Goal: Task Accomplishment & Management: Manage account settings

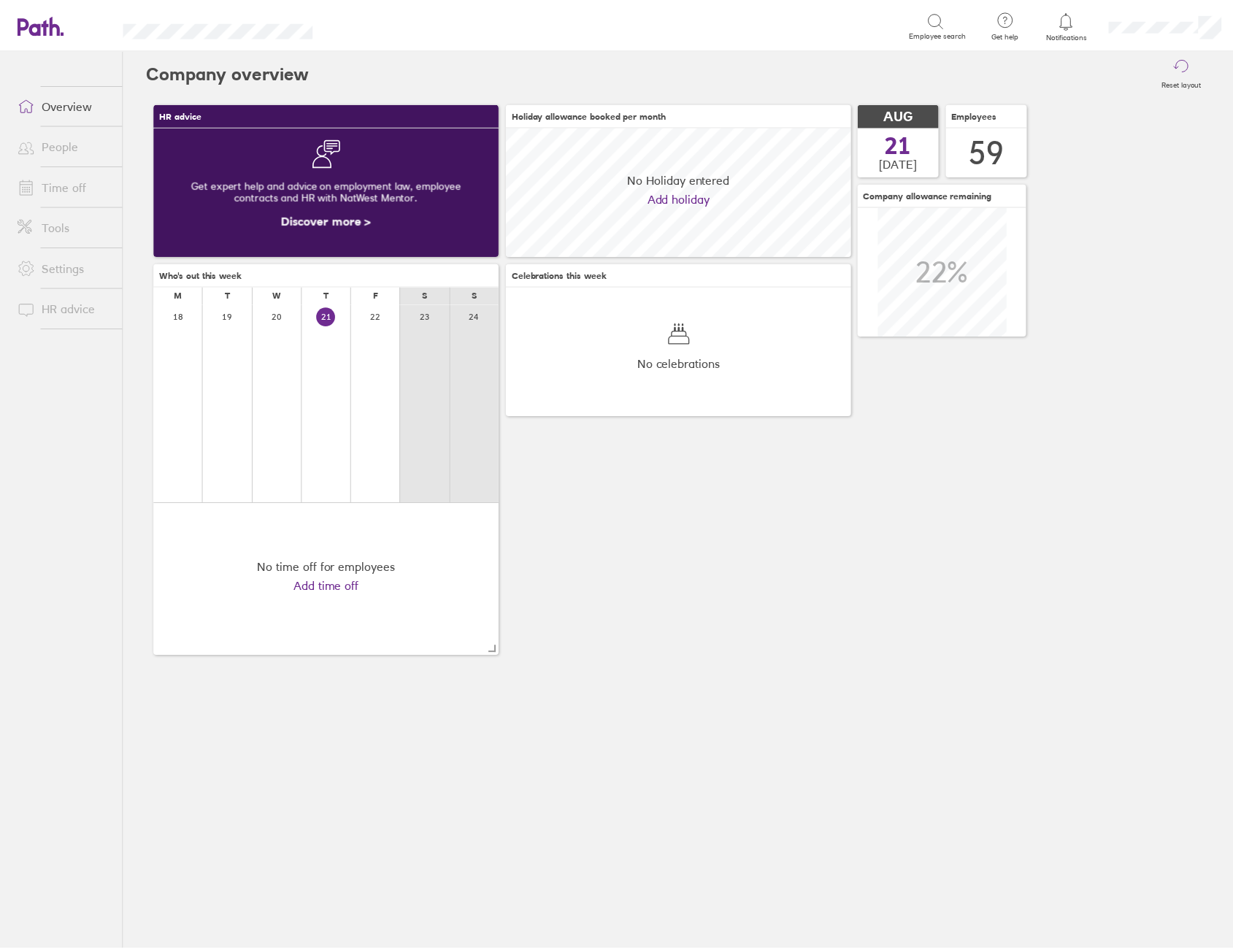
scroll to position [130, 348]
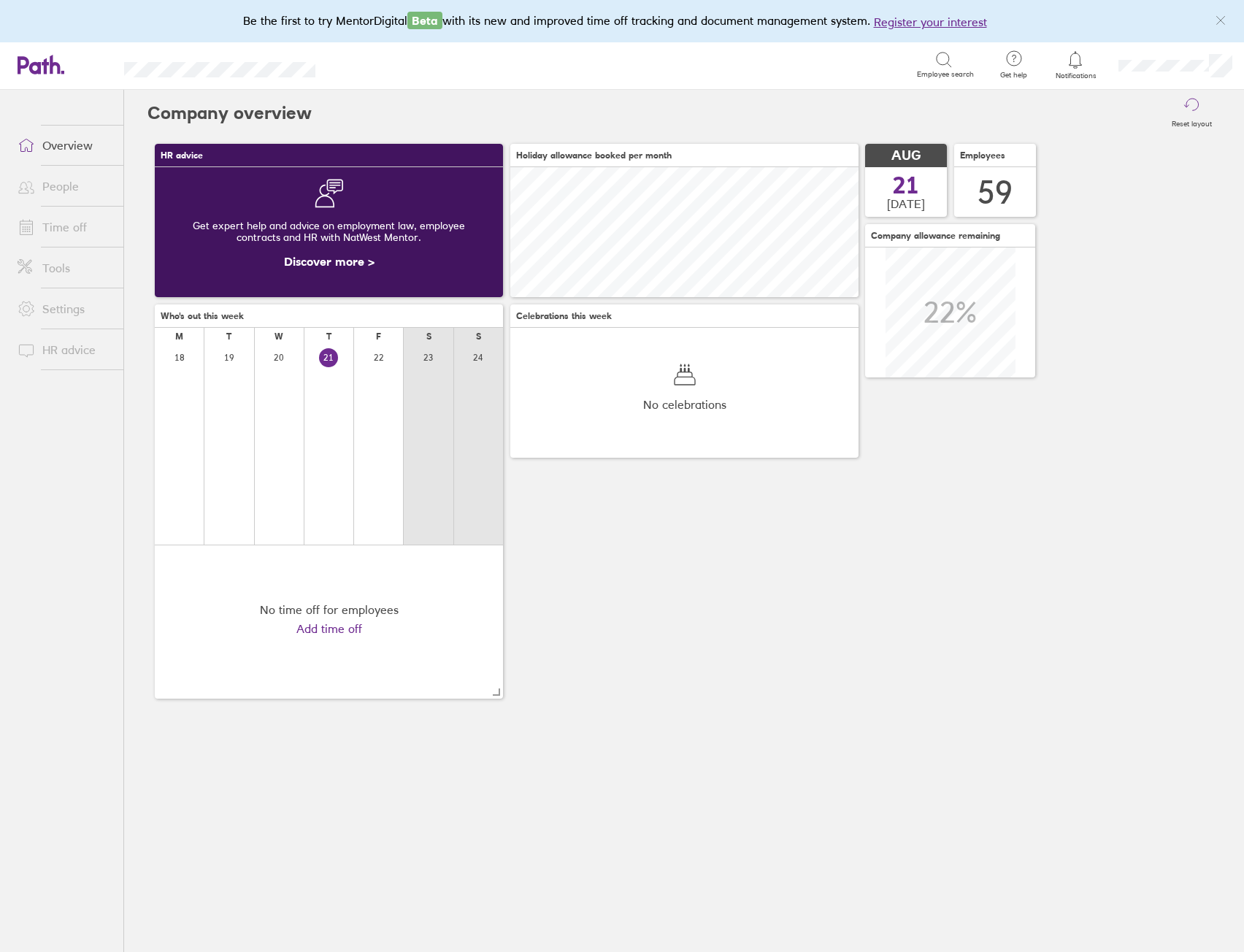
click at [74, 226] on link "Time off" at bounding box center [64, 227] width 118 height 30
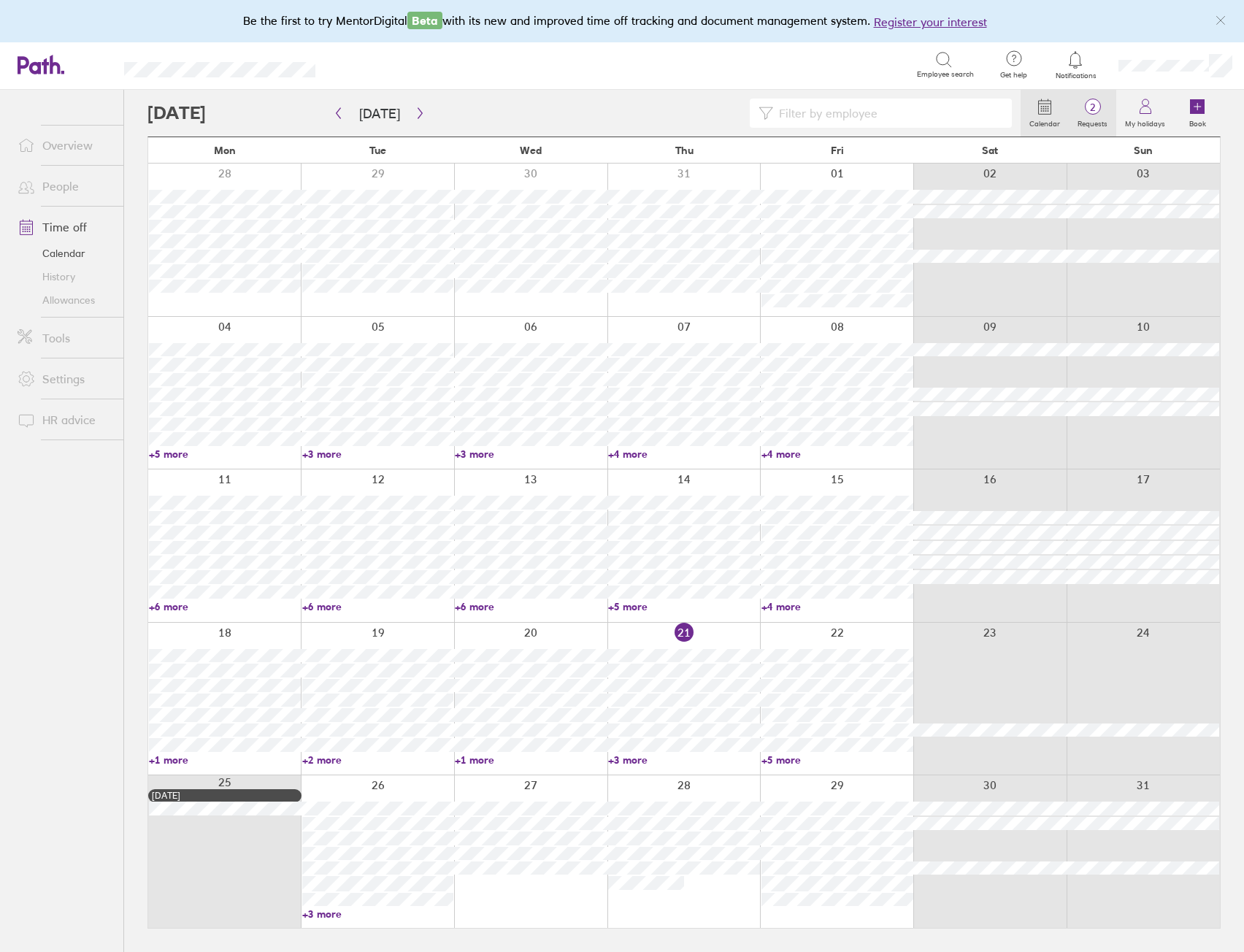
click at [1089, 113] on span "2" at bounding box center [1093, 107] width 48 height 11
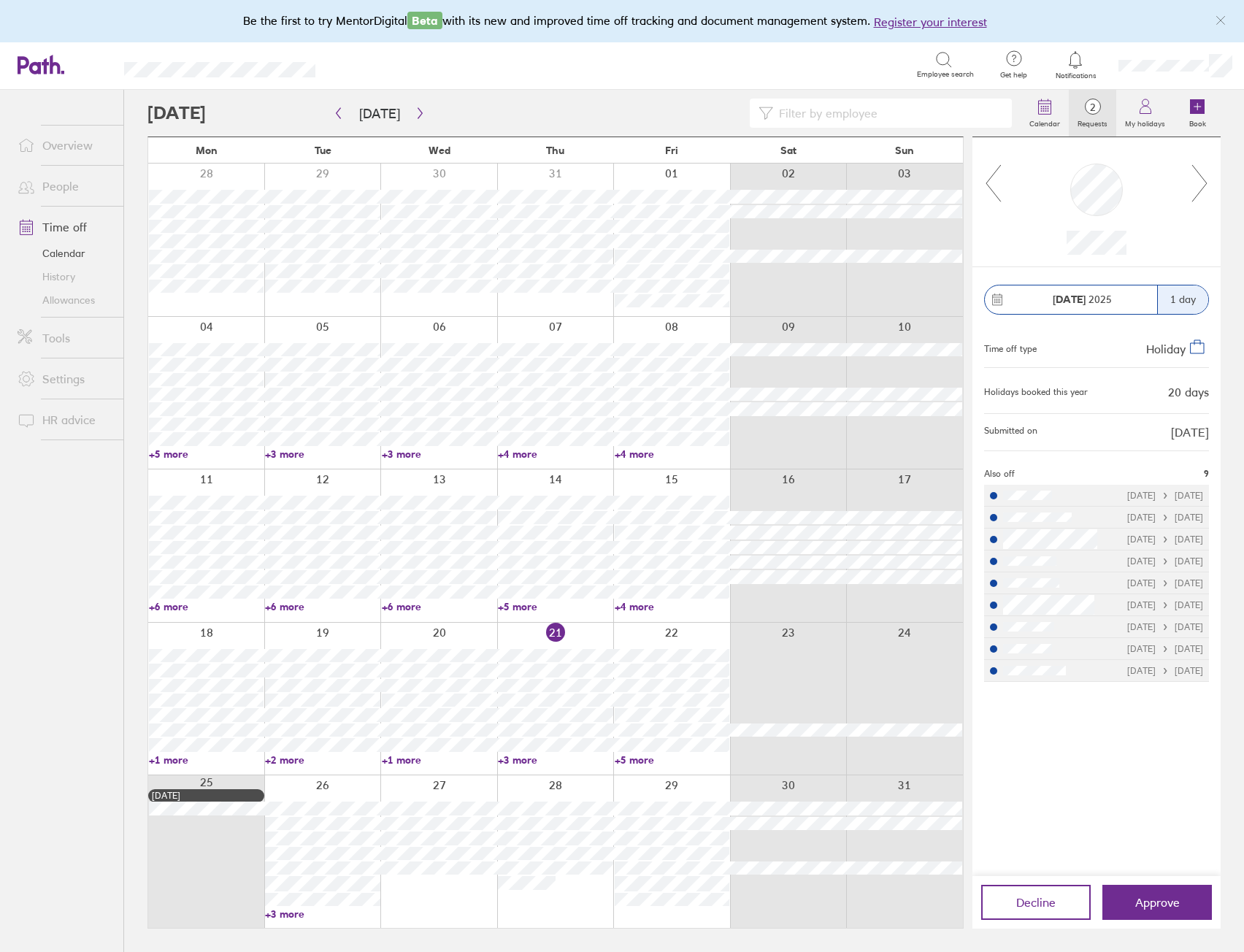
click at [1203, 196] on icon at bounding box center [1200, 183] width 18 height 39
click at [991, 192] on icon at bounding box center [993, 183] width 18 height 39
click at [283, 918] on link "+3 more" at bounding box center [322, 915] width 115 height 13
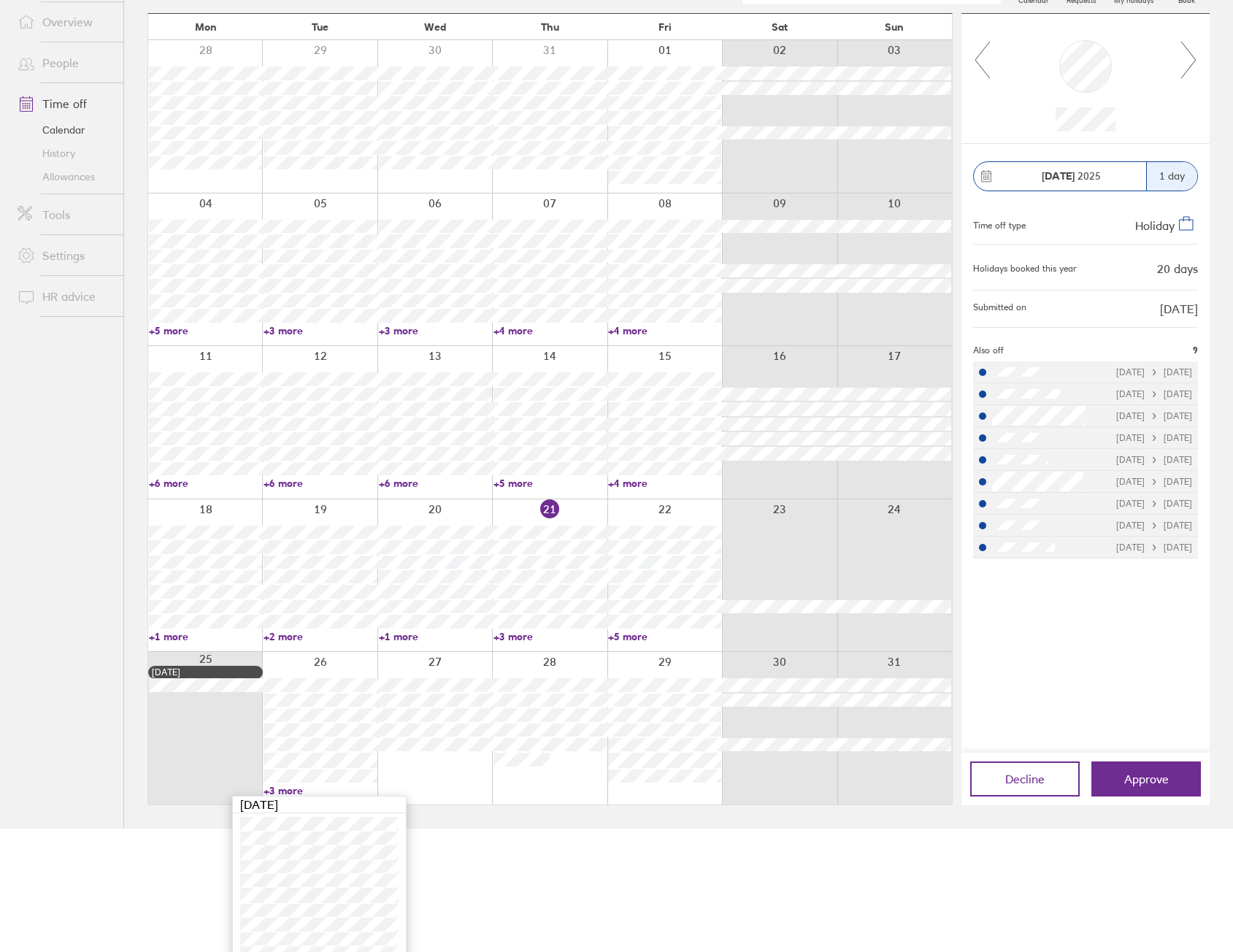
scroll to position [139, 0]
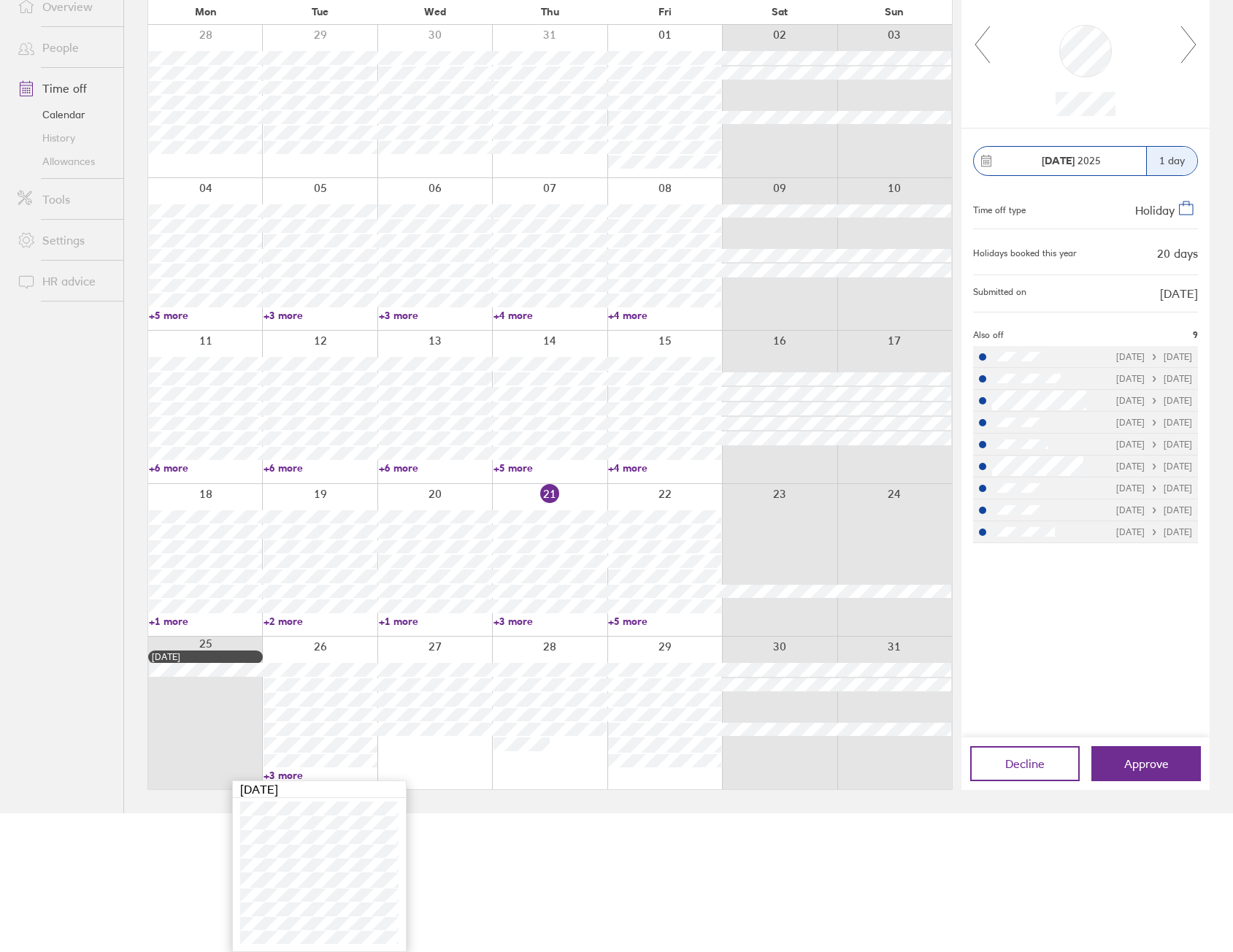
click at [766, 813] on html "Be the first to try MentorDigital Beta with its new and improved time off track…" at bounding box center [616, 337] width 1233 height 952
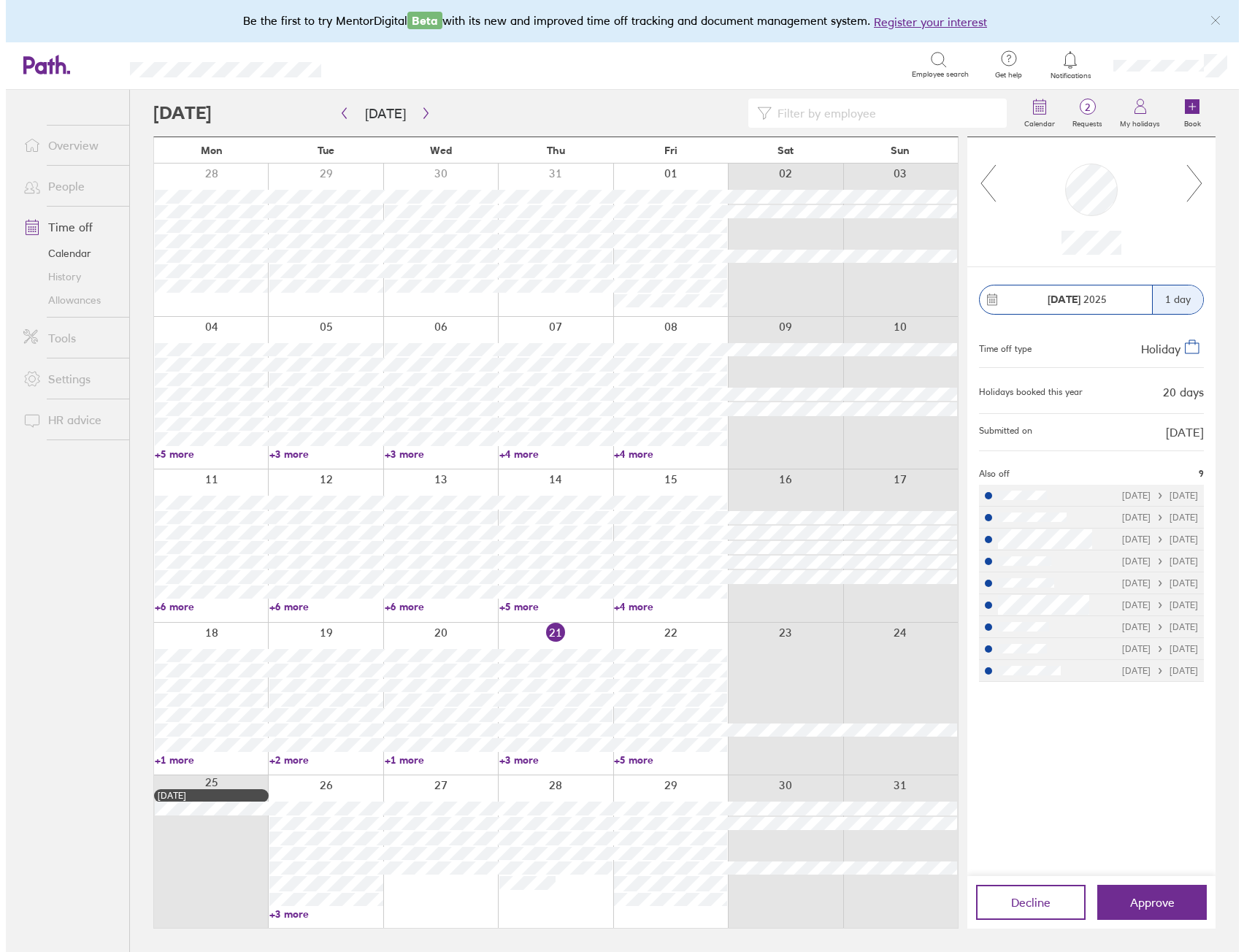
scroll to position [0, 0]
